Goal: Task Accomplishment & Management: Use online tool/utility

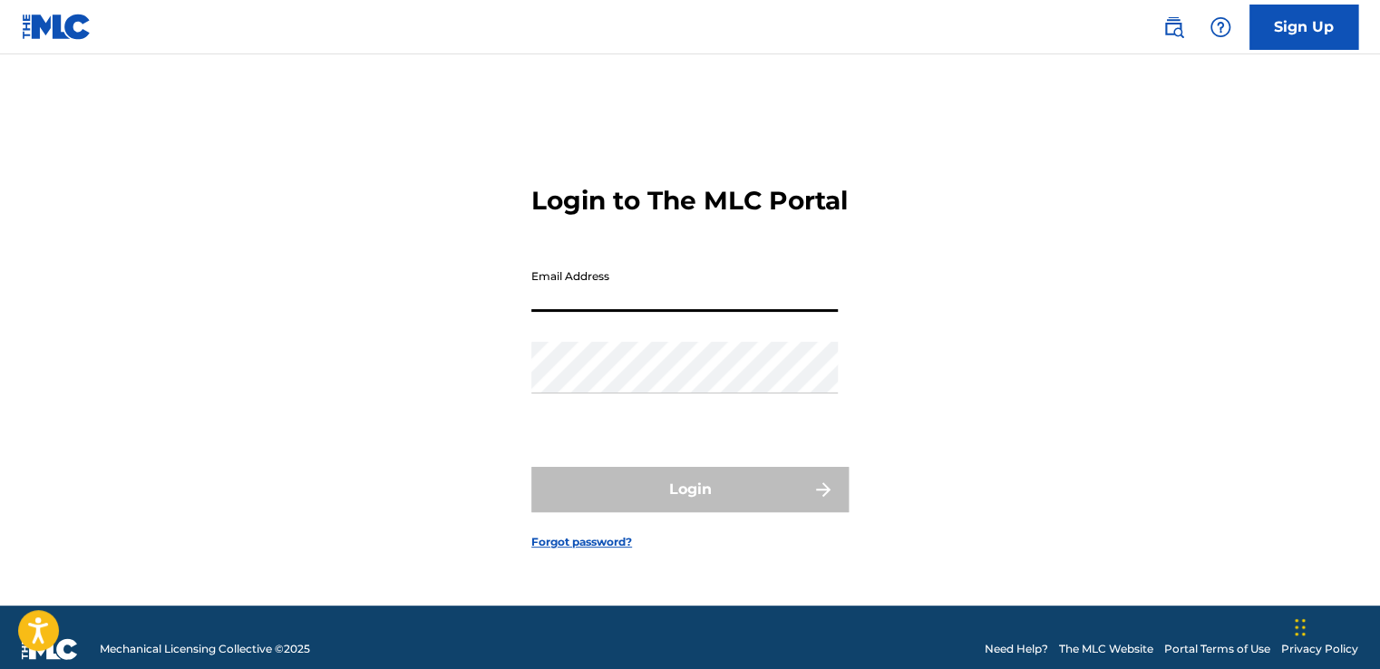
click at [585, 309] on input "Email Address" at bounding box center [684, 286] width 306 height 52
click at [385, 326] on div "Login to The MLC Portal Email Address Password Login Forgot password?" at bounding box center [689, 353] width 1269 height 506
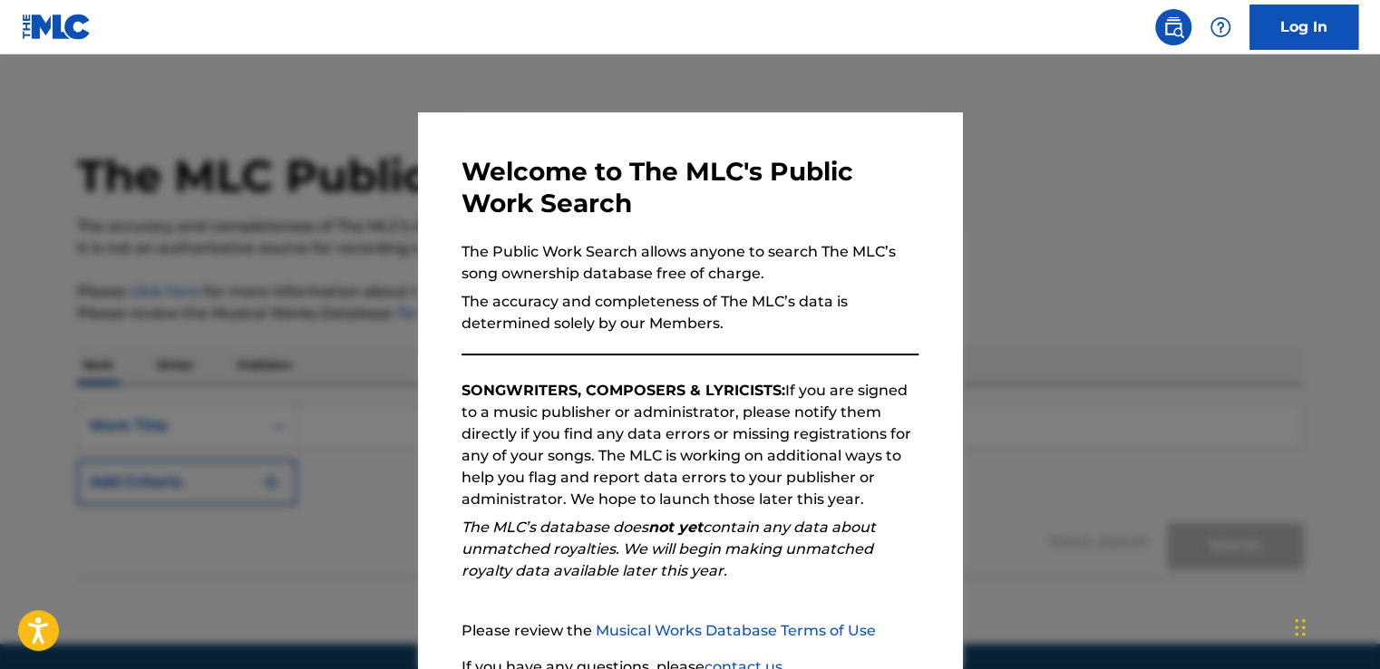
click at [418, 364] on div "Welcome to The MLC's Public Work Search The Public Work Search allows anyone to…" at bounding box center [690, 470] width 544 height 717
click at [523, 358] on div "Welcome to The MLC's Public Work Search The Public Work Search allows anyone to…" at bounding box center [690, 471] width 457 height 630
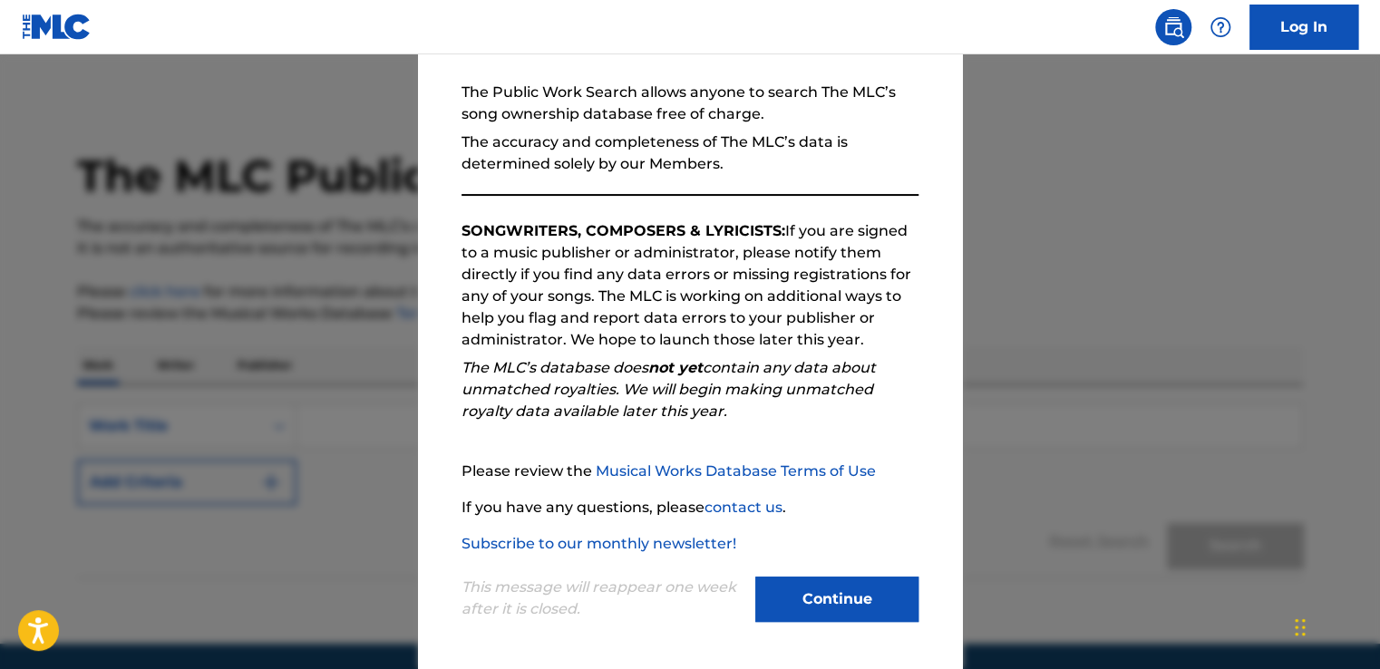
scroll to position [61, 0]
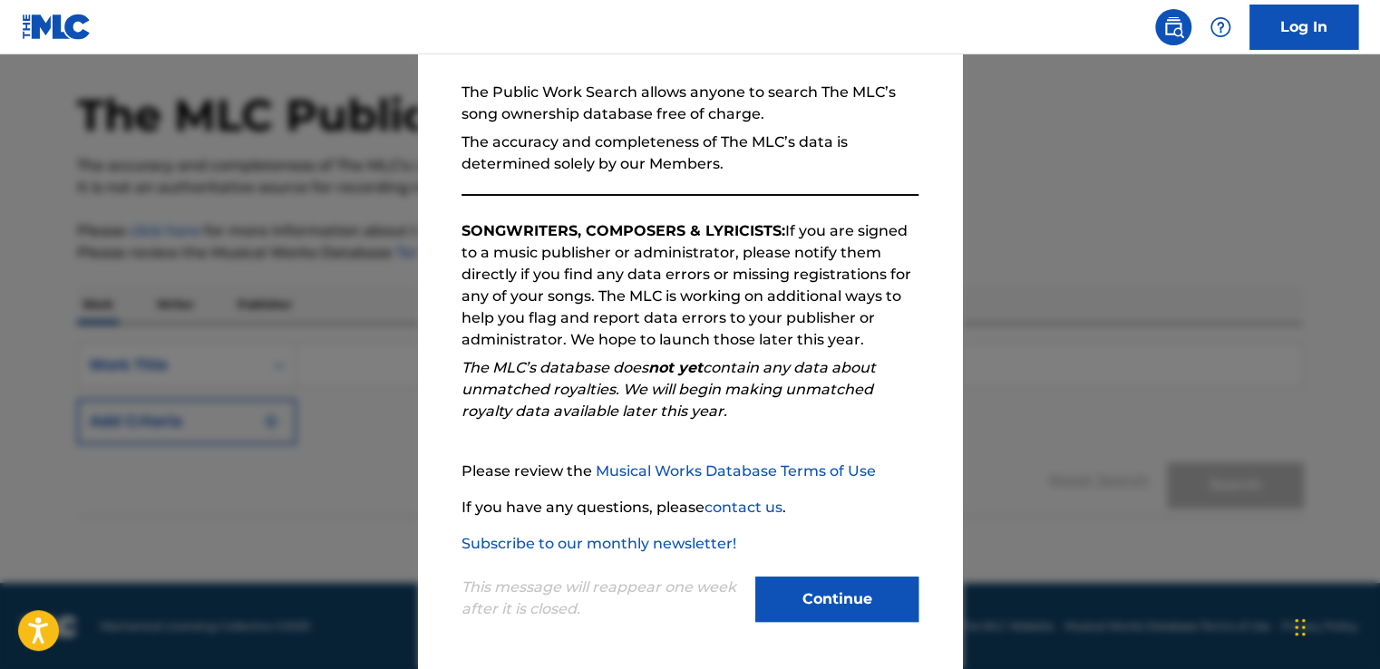
click at [884, 589] on button "Continue" at bounding box center [836, 599] width 163 height 45
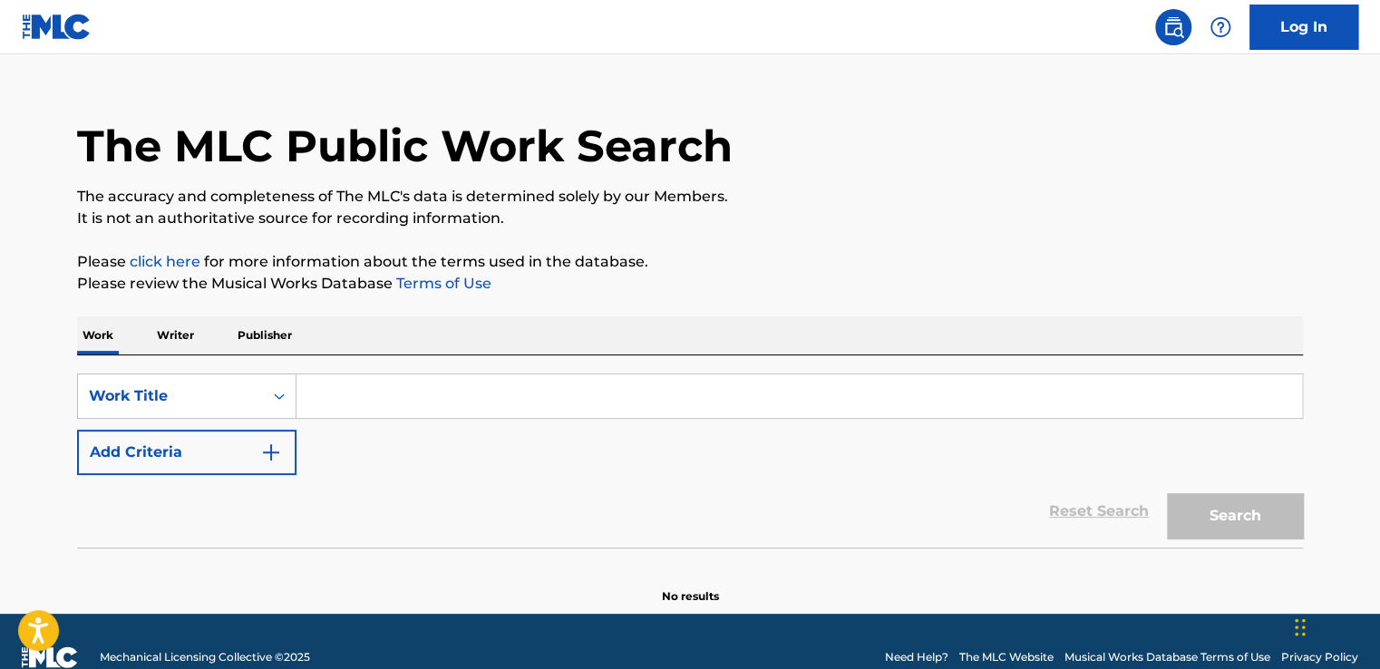
scroll to position [0, 0]
